Goal: Task Accomplishment & Management: Manage account settings

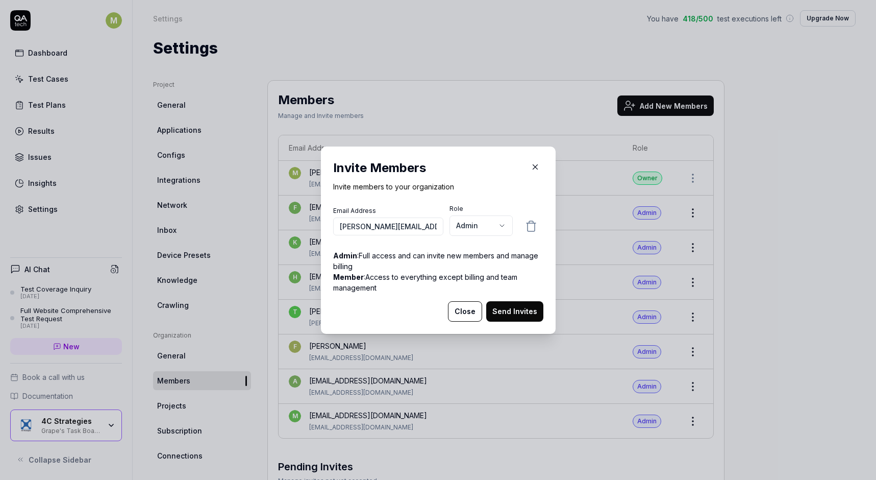
click at [404, 227] on input "[PERSON_NAME][EMAIL_ADDRESS][DOMAIN_NAME]" at bounding box center [388, 226] width 110 height 18
type input "[PERSON_NAME][EMAIL_ADDRESS][DOMAIN_NAME]"
click at [507, 312] on button "Send Invites" at bounding box center [514, 311] width 57 height 20
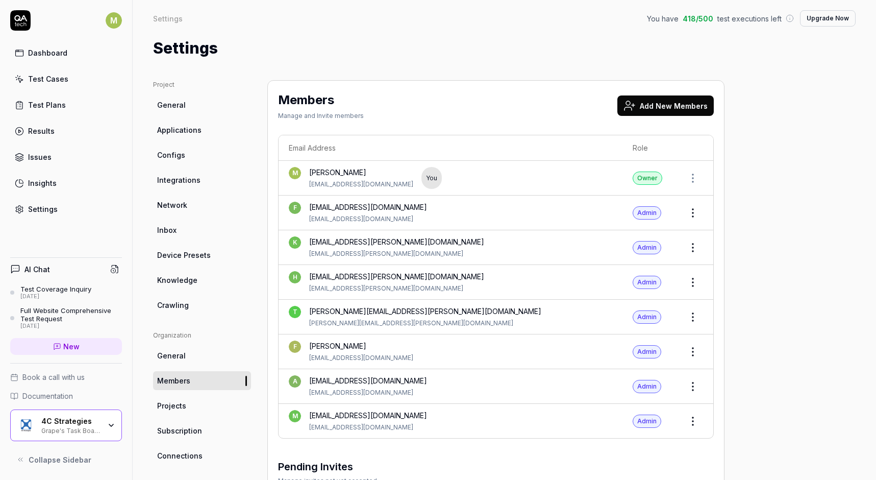
click at [668, 106] on button "Add New Members" at bounding box center [666, 105] width 96 height 20
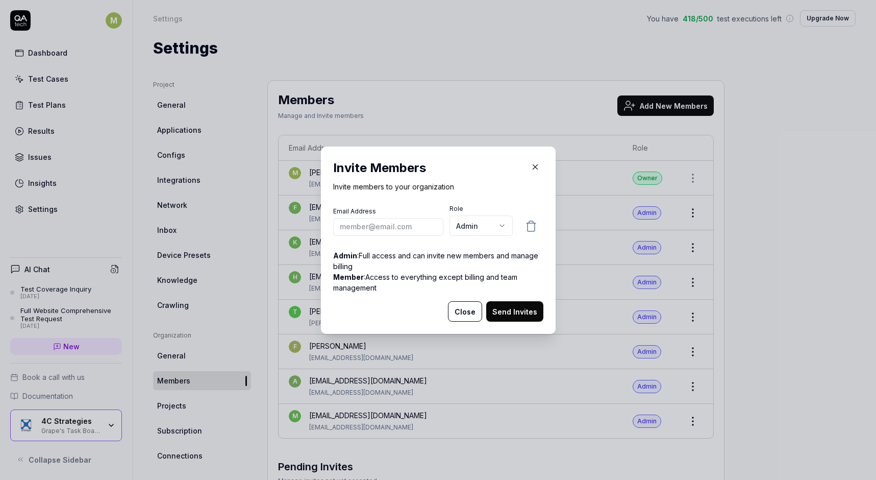
click at [404, 228] on input "email" at bounding box center [388, 226] width 110 height 18
click at [410, 226] on input "email" at bounding box center [388, 226] width 110 height 18
type input "[PERSON_NAME][EMAIL_ADDRESS][PERSON_NAME][DOMAIN_NAME]"
click at [521, 307] on button "Send Invites" at bounding box center [514, 311] width 57 height 20
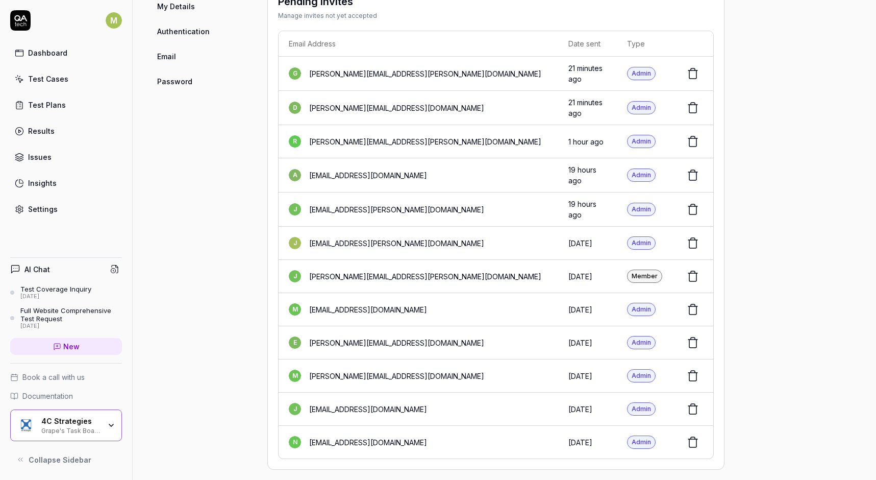
scroll to position [499, 0]
